Goal: Complete application form

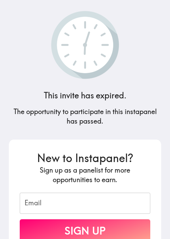
drag, startPoint x: 77, startPoint y: 118, endPoint x: 66, endPoint y: 103, distance: 18.5
click at [77, 118] on h5 "The opportunity to participate in this instapanel has passed." at bounding box center [85, 116] width 153 height 19
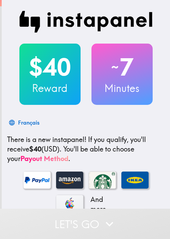
click at [70, 193] on div "And more..." at bounding box center [86, 192] width 158 height 47
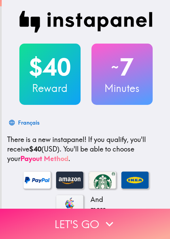
click at [90, 212] on button "Let's go" at bounding box center [85, 224] width 170 height 30
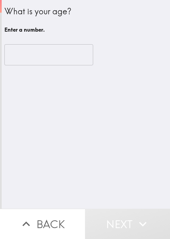
drag, startPoint x: 86, startPoint y: 126, endPoint x: 80, endPoint y: 122, distance: 7.8
click at [87, 126] on div "What is your age? Enter a number. ​" at bounding box center [86, 104] width 169 height 209
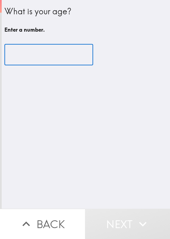
click at [32, 51] on input "number" at bounding box center [48, 54] width 89 height 21
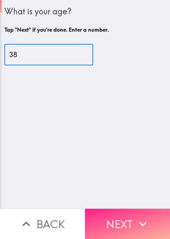
type input "38"
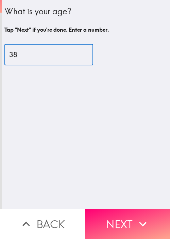
click at [132, 221] on button "Next" at bounding box center [127, 224] width 85 height 30
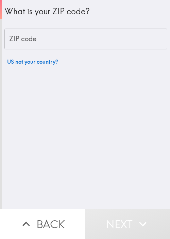
click at [40, 47] on input "ZIP code" at bounding box center [85, 39] width 163 height 21
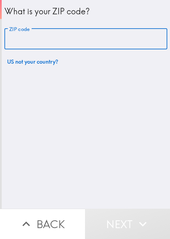
paste input "84101"
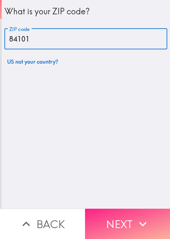
type input "84101"
click at [132, 220] on button "Next" at bounding box center [127, 224] width 85 height 30
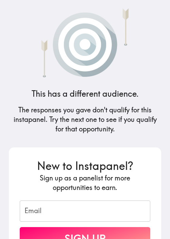
click at [32, 94] on h4 "This has a different audience." at bounding box center [85, 94] width 107 height 12
